Goal: Task Accomplishment & Management: Manage account settings

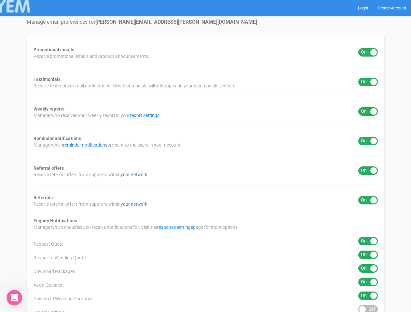
click at [205, 156] on div "Promotional emails ON OFF Receive promotional emails and product announcements.…" at bounding box center [206, 262] width 358 height 455
click at [368, 52] on div "ON OFF" at bounding box center [368, 52] width 20 height 8
click at [368, 82] on div "ON OFF" at bounding box center [368, 82] width 20 height 8
click at [368, 111] on div "ON OFF" at bounding box center [368, 111] width 20 height 8
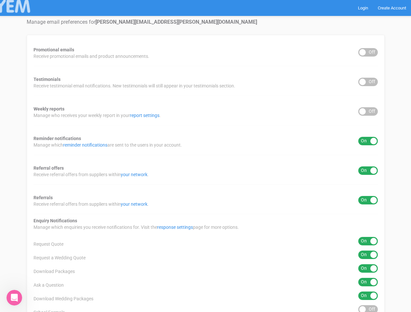
click at [368, 141] on div "ON OFF" at bounding box center [368, 141] width 20 height 8
click at [368, 171] on div "ON OFF" at bounding box center [368, 170] width 20 height 8
click at [368, 200] on div "ON OFF" at bounding box center [368, 200] width 20 height 8
click at [368, 241] on div "ON OFF" at bounding box center [368, 241] width 20 height 8
click at [368, 255] on div "ON OFF" at bounding box center [368, 255] width 20 height 8
